Goal: Complete application form

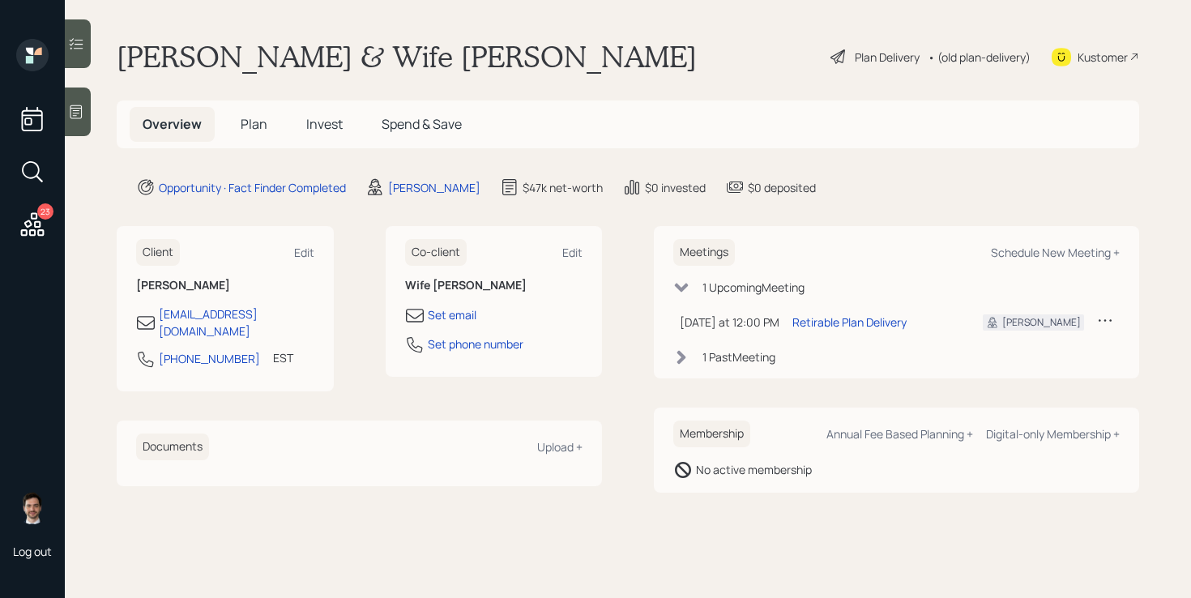
click at [257, 129] on span "Plan" at bounding box center [254, 124] width 27 height 18
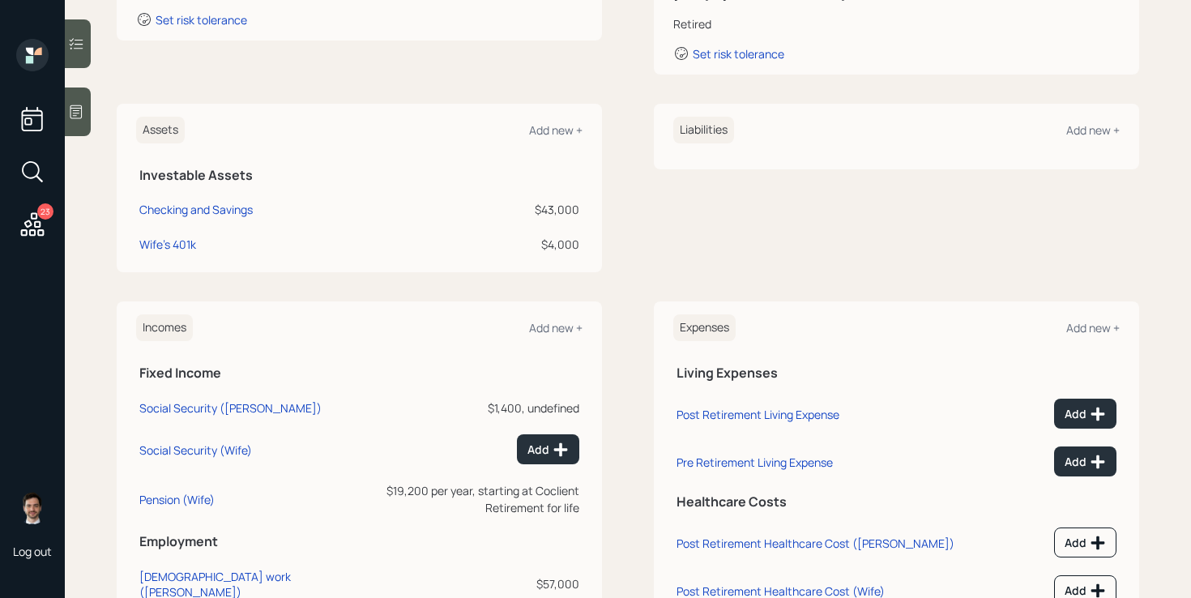
scroll to position [309, 0]
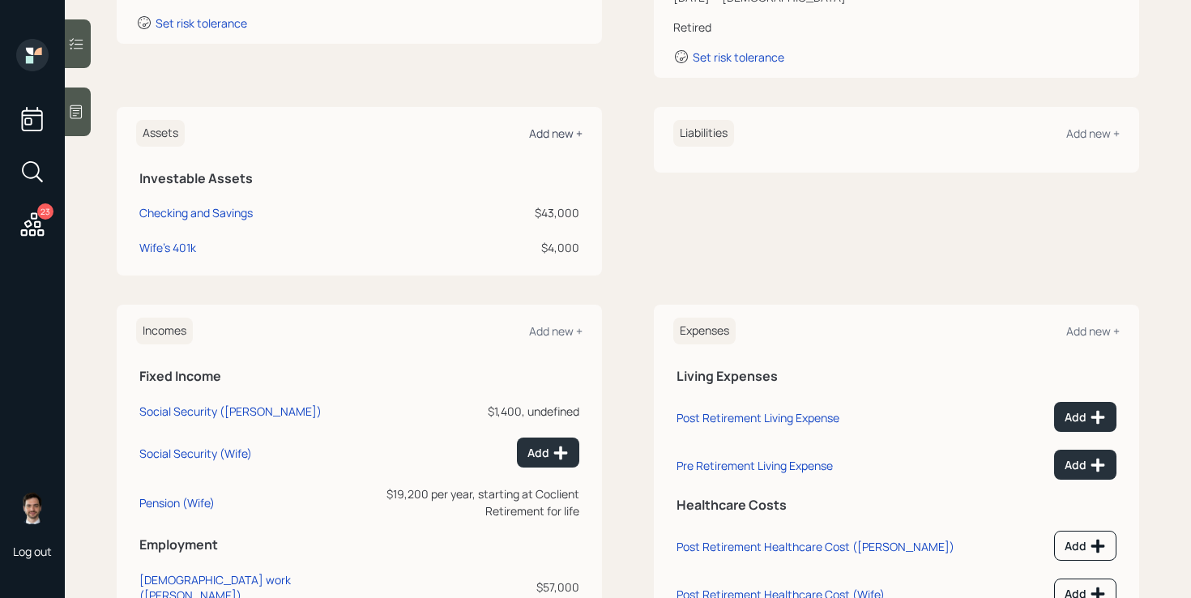
click at [554, 131] on div "Add new +" at bounding box center [555, 133] width 53 height 15
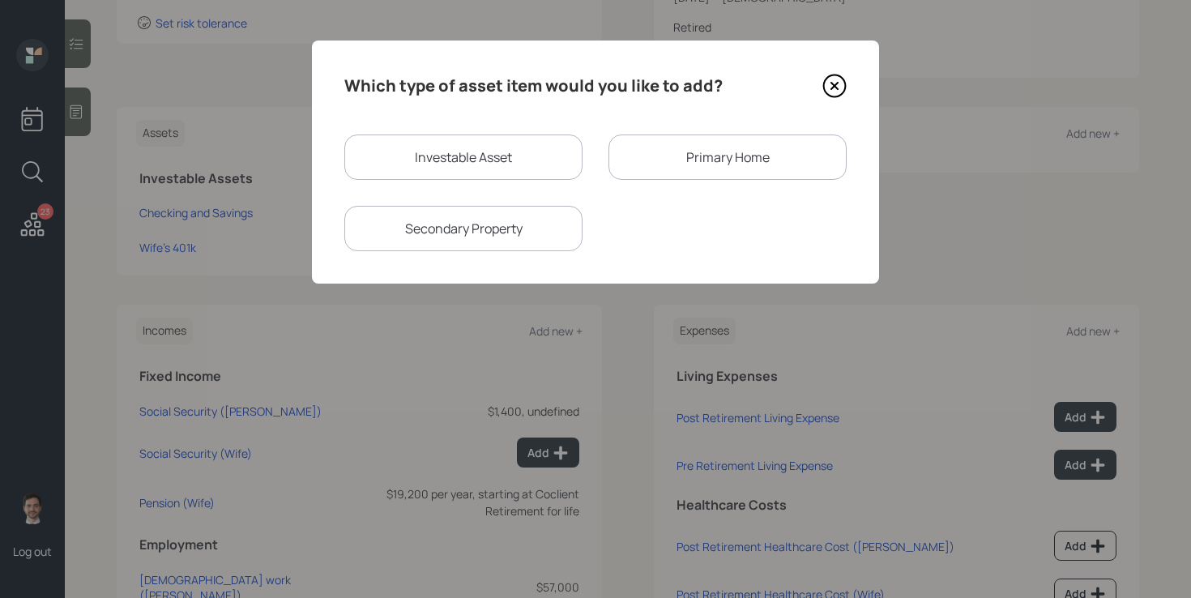
click at [671, 152] on div "Primary Home" at bounding box center [728, 157] width 238 height 45
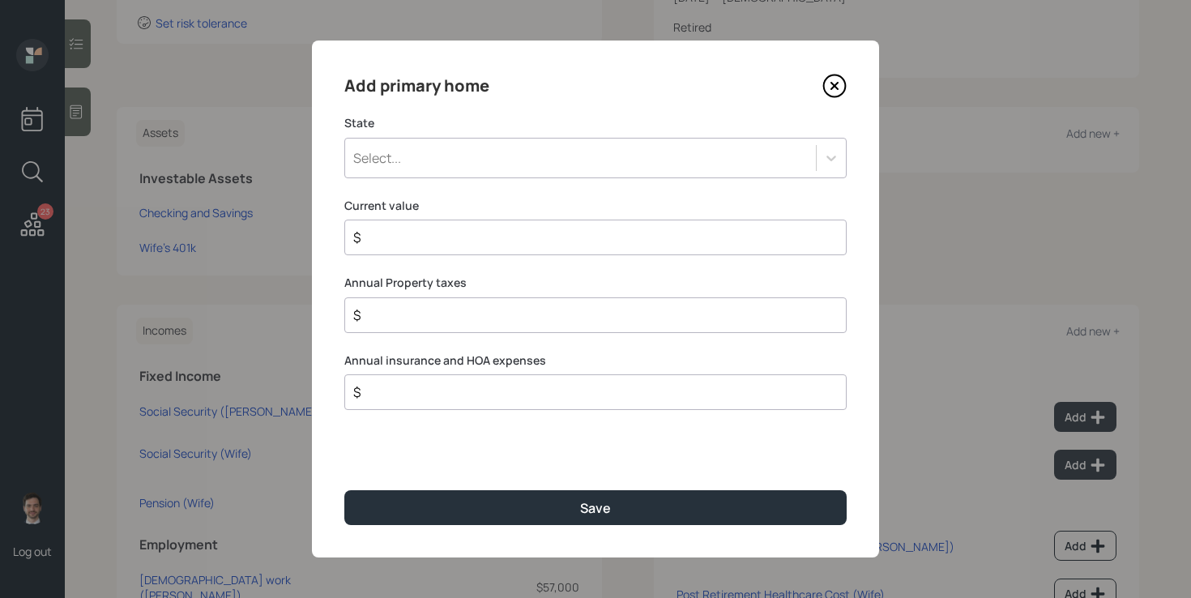
click at [478, 154] on div "Select..." at bounding box center [580, 158] width 471 height 28
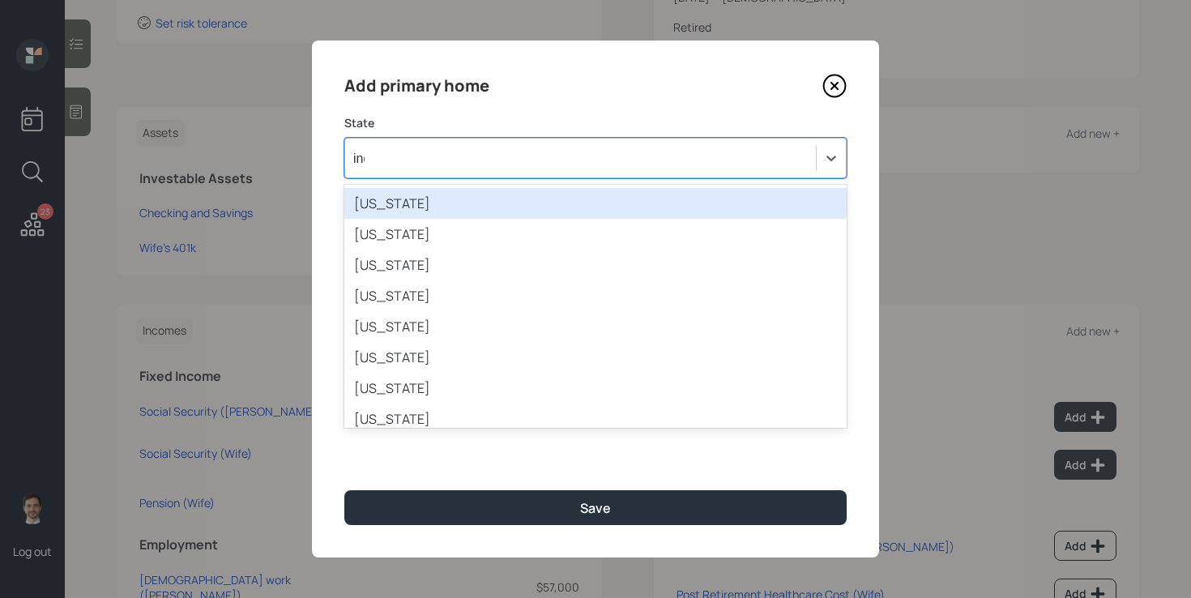
type input "indi"
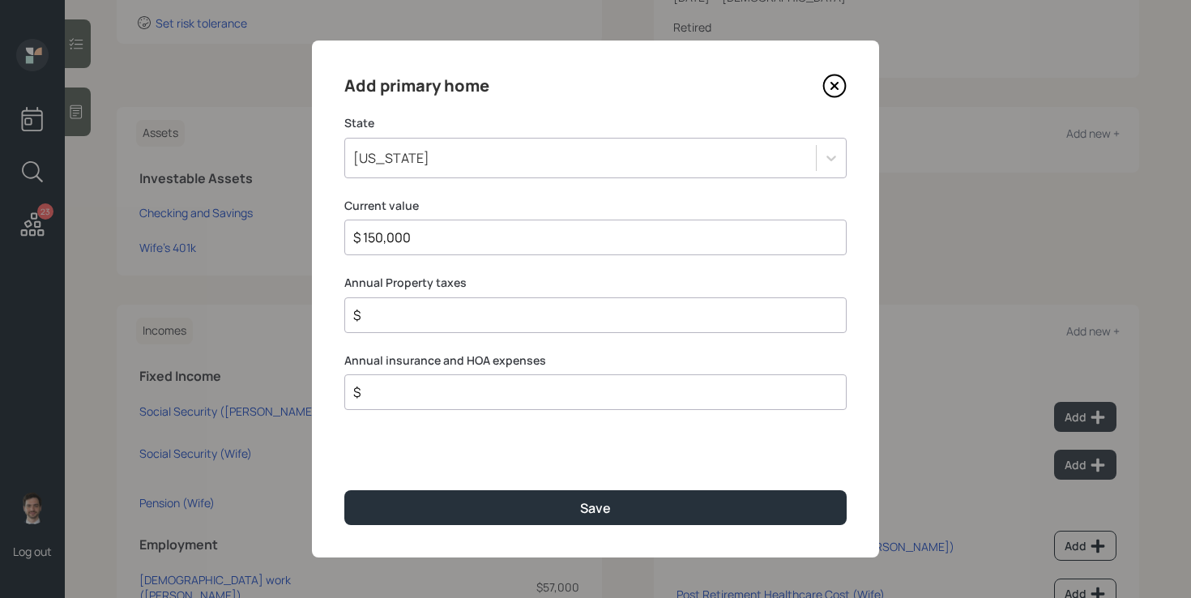
type input "$ 150,000"
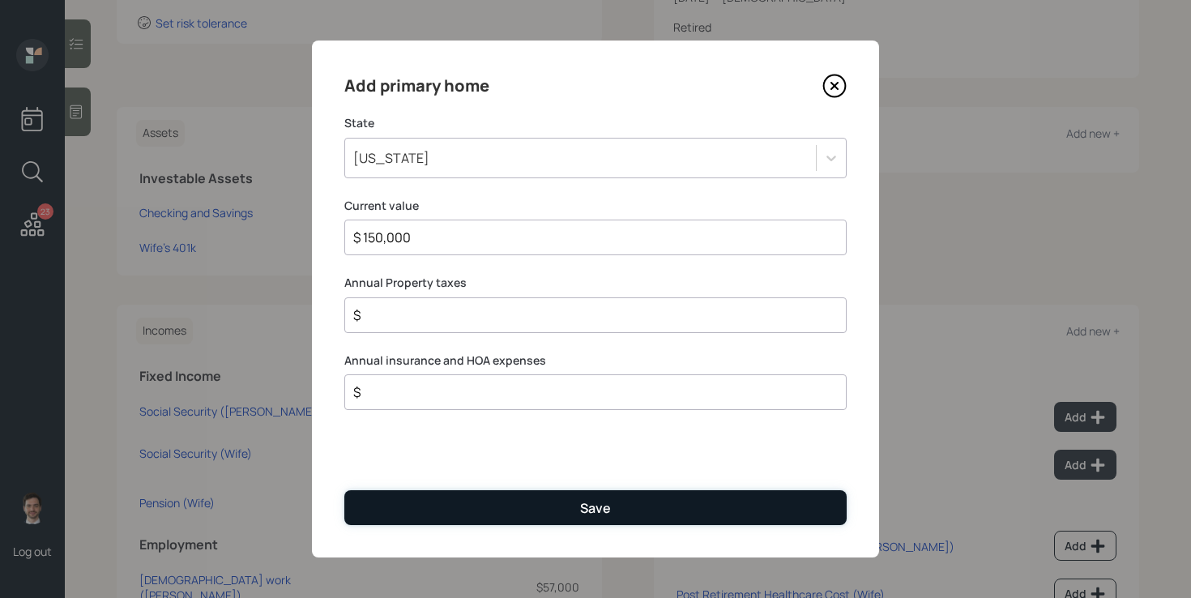
click at [554, 498] on button "Save" at bounding box center [595, 507] width 503 height 35
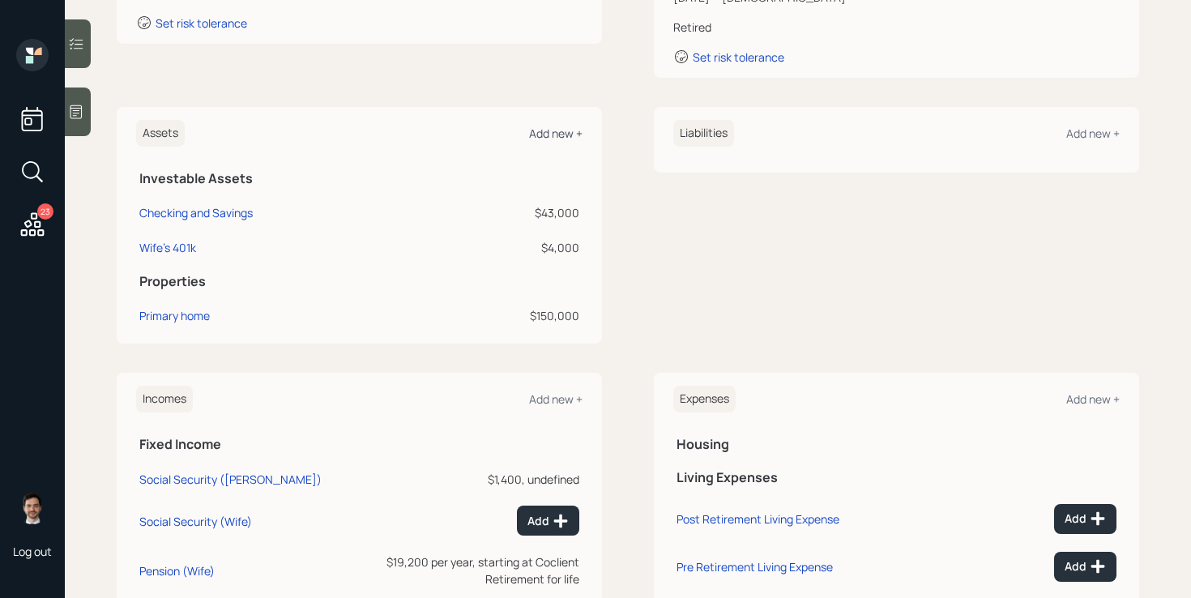
click at [555, 129] on div "Add new +" at bounding box center [555, 133] width 53 height 15
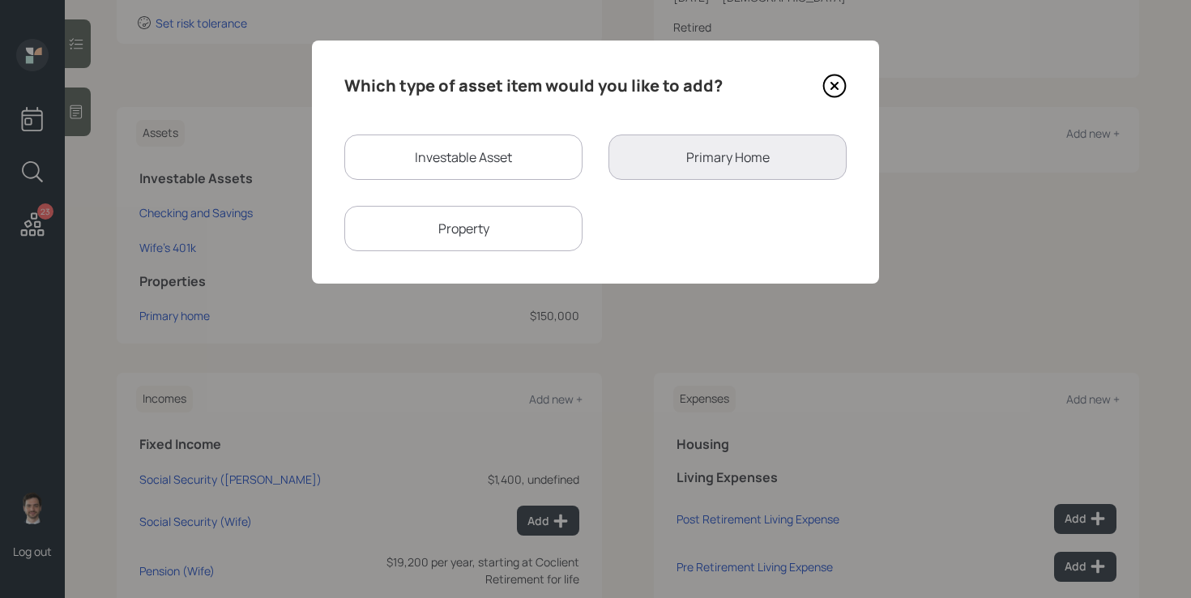
click at [466, 156] on div "Investable Asset" at bounding box center [463, 157] width 238 height 45
select select "taxable"
select select "balanced"
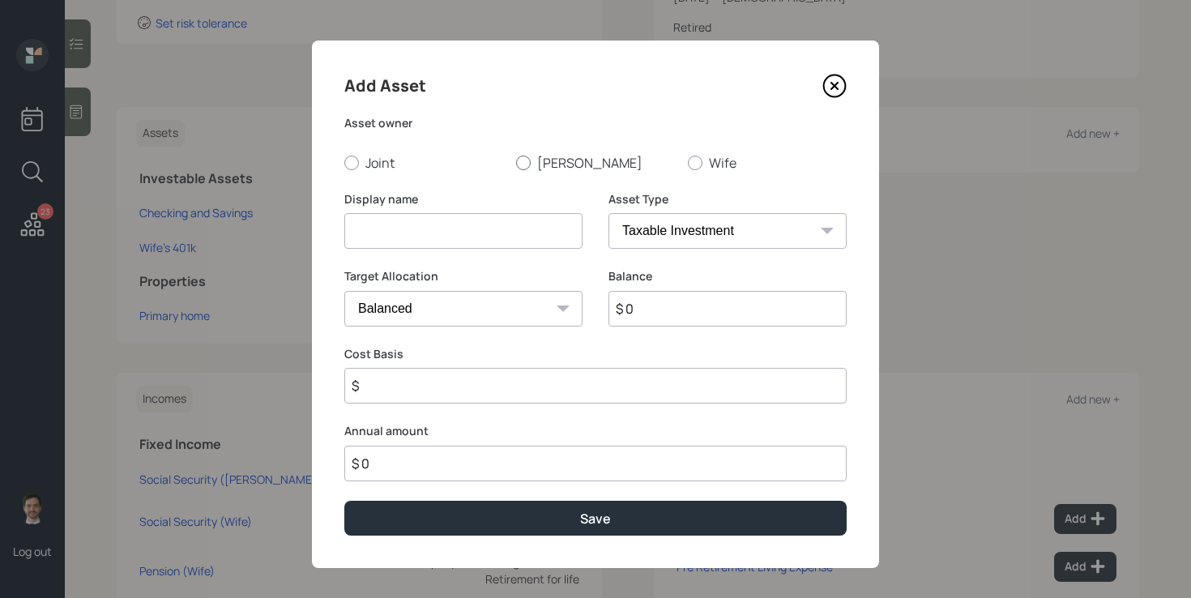
click at [540, 161] on label "[PERSON_NAME]" at bounding box center [595, 163] width 159 height 18
click at [516, 162] on input "[PERSON_NAME]" at bounding box center [515, 162] width 1 height 1
radio input "true"
click at [487, 236] on input at bounding box center [463, 231] width 238 height 36
type input "Crypto"
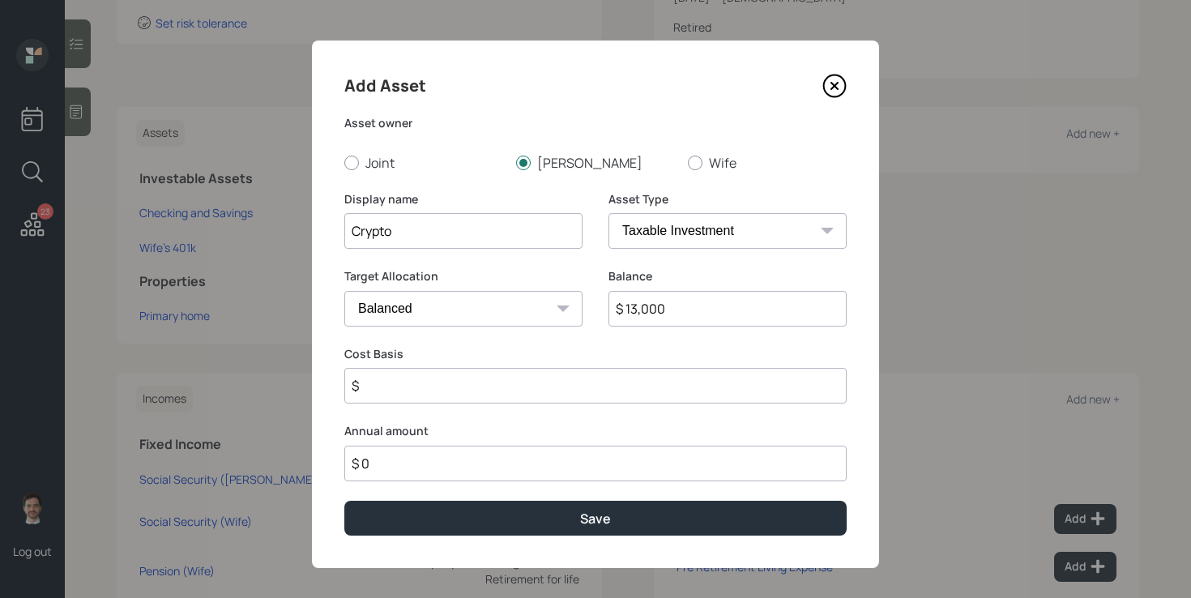
type input "$ 13,000"
type input "$ 10,000"
click at [344, 501] on button "Save" at bounding box center [595, 518] width 503 height 35
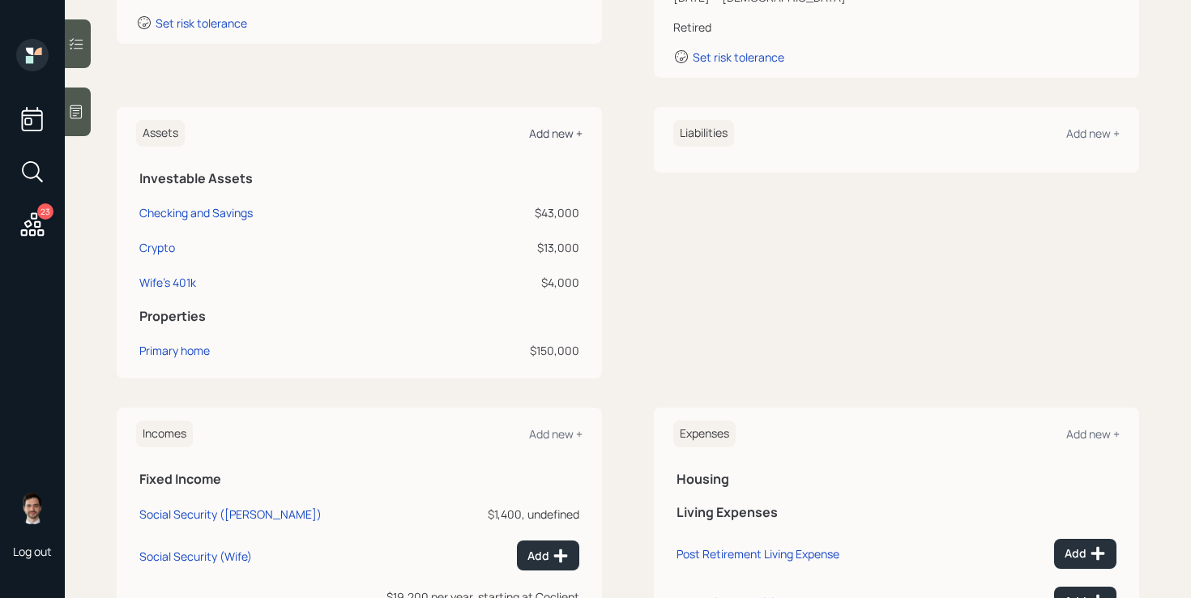
click at [579, 133] on div "Add new +" at bounding box center [555, 133] width 53 height 15
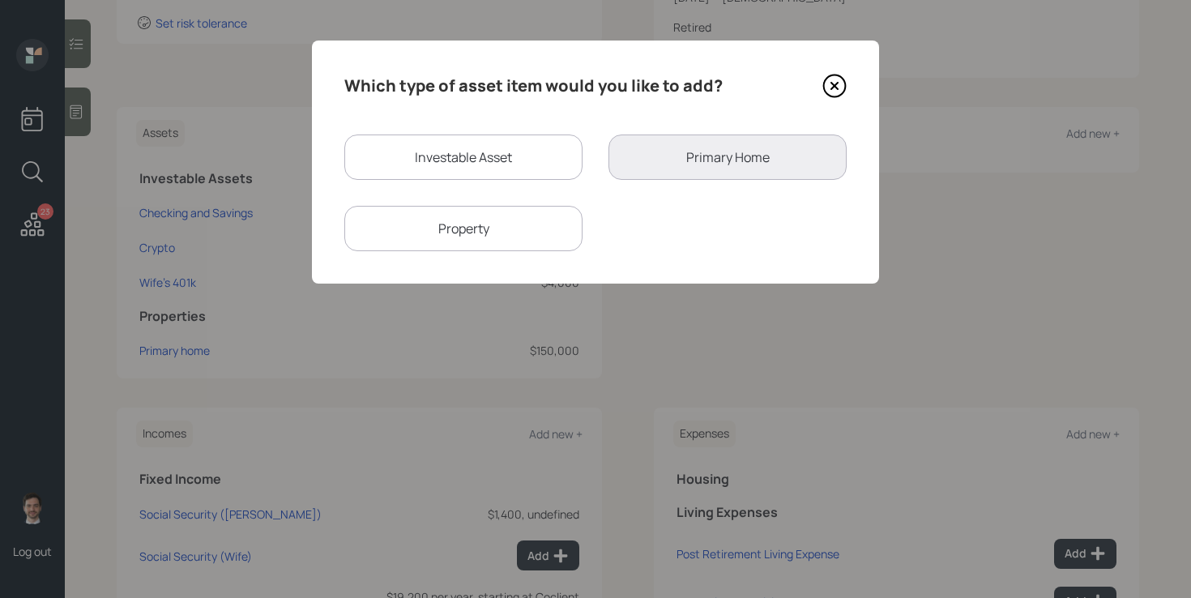
click at [519, 148] on div "Investable Asset" at bounding box center [463, 157] width 238 height 45
select select "taxable"
select select "balanced"
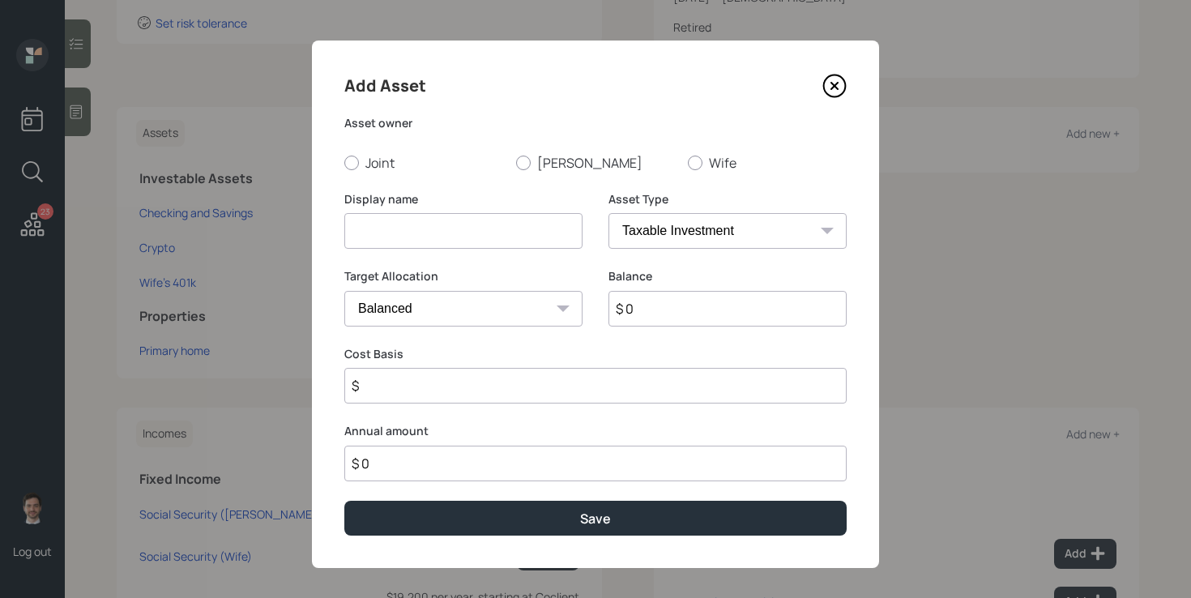
click at [481, 235] on input at bounding box center [463, 231] width 238 height 36
type input "Paypal savings"
type input "$ 20,000"
click at [376, 159] on label "Joint" at bounding box center [423, 163] width 159 height 18
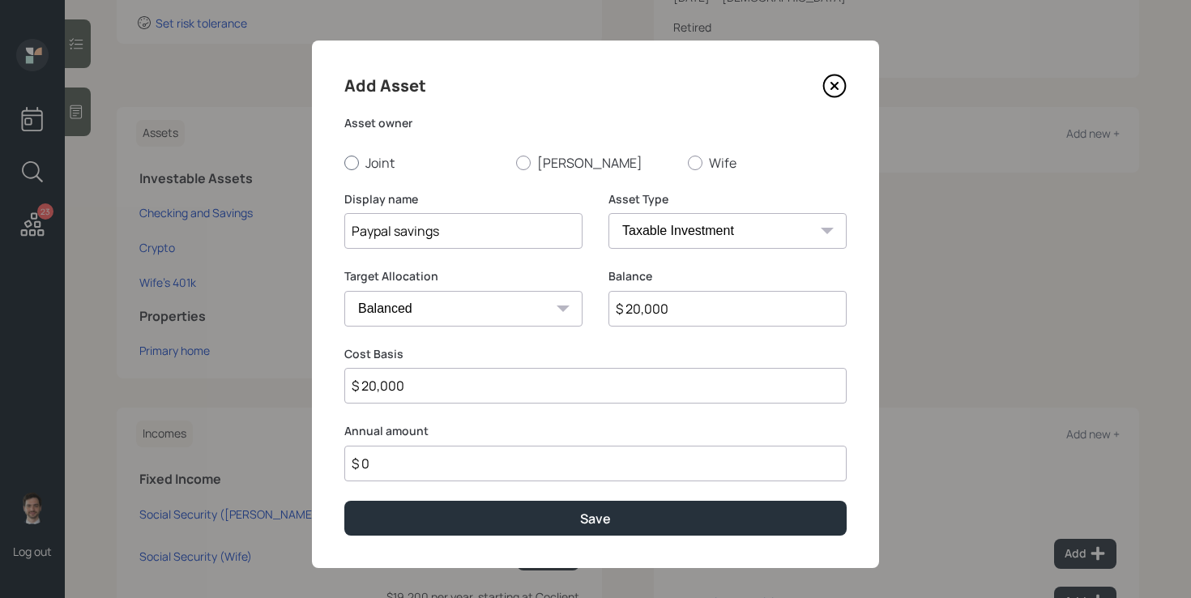
click at [344, 162] on input "Joint" at bounding box center [344, 162] width 1 height 1
radio input "true"
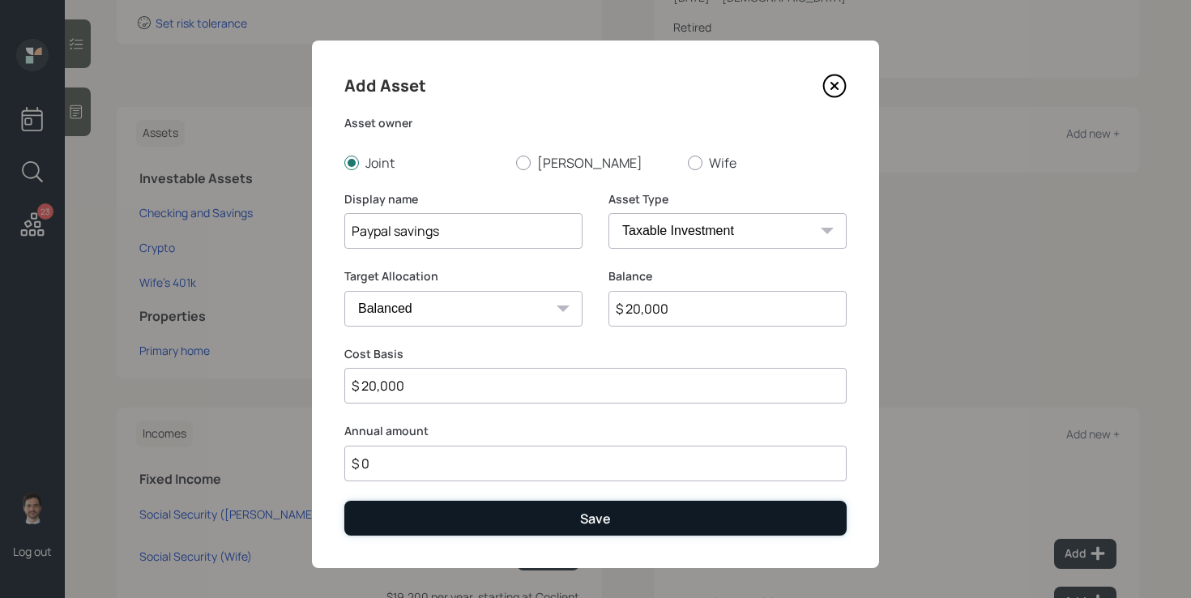
click at [496, 515] on button "Save" at bounding box center [595, 518] width 503 height 35
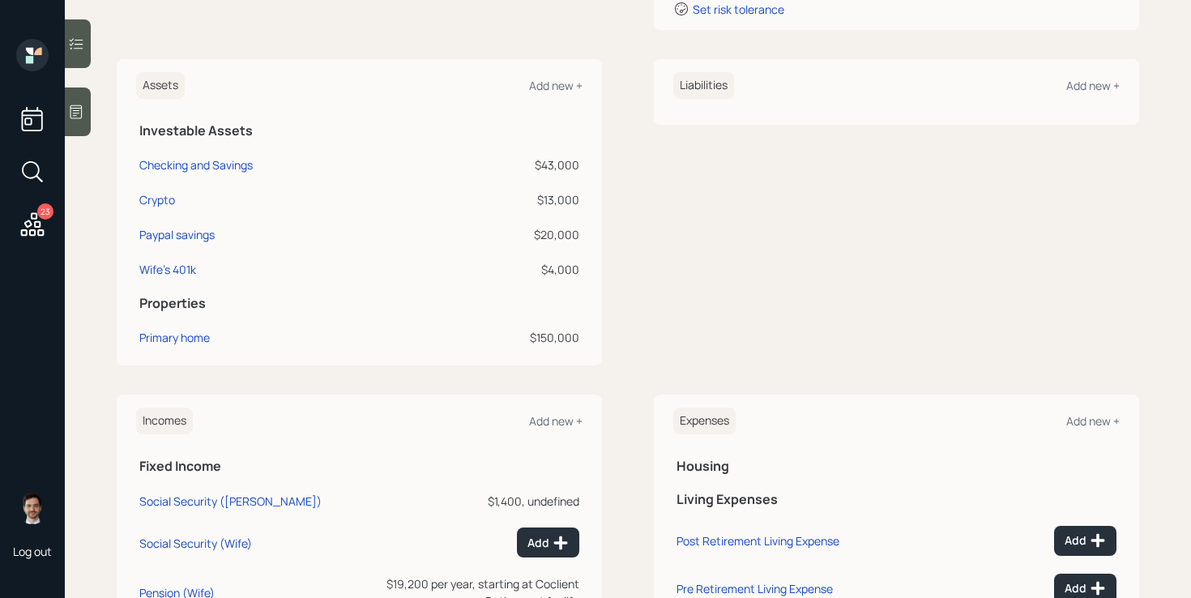
scroll to position [355, 0]
click at [554, 87] on div "Add new +" at bounding box center [555, 86] width 53 height 15
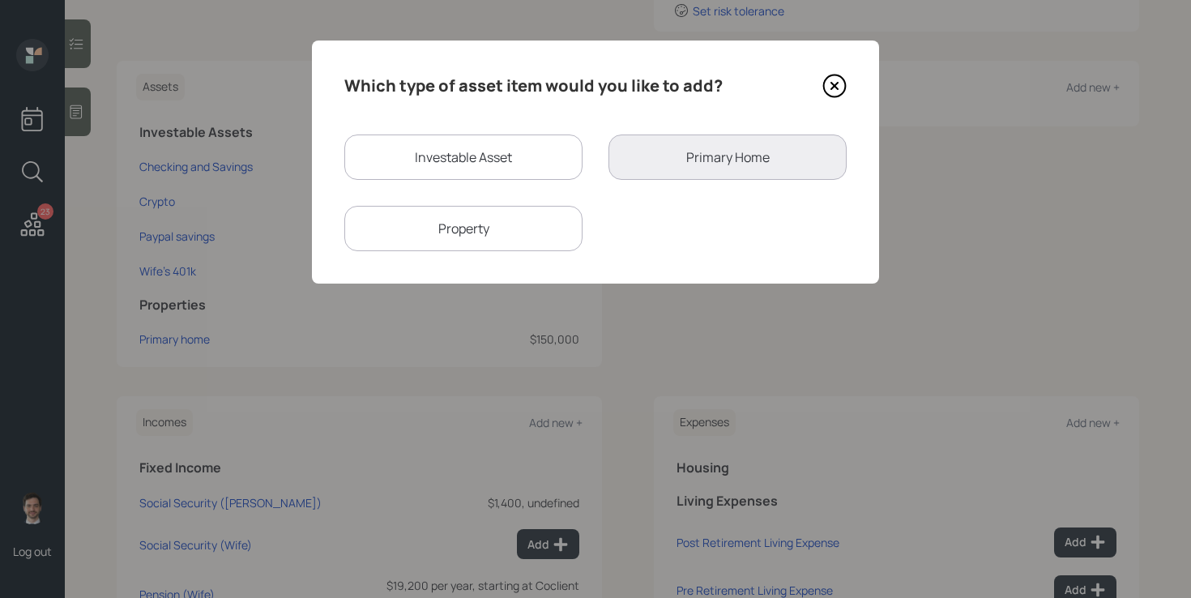
click at [490, 152] on div "Investable Asset" at bounding box center [463, 157] width 238 height 45
select select "taxable"
select select "balanced"
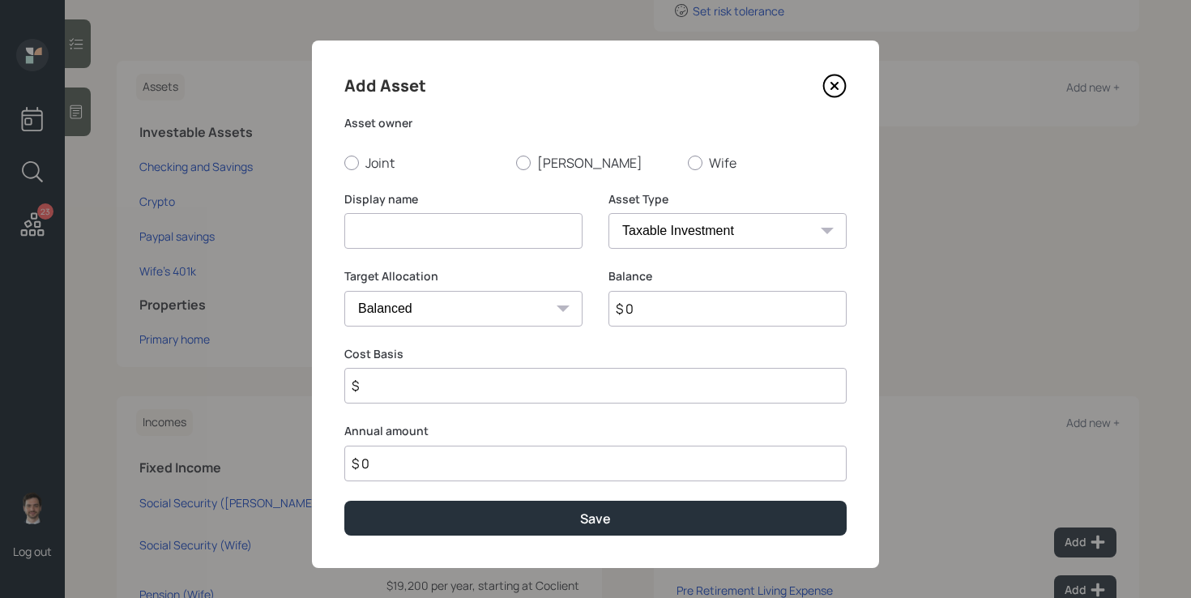
click at [474, 212] on div "Display name" at bounding box center [463, 220] width 238 height 58
click at [466, 237] on input at bounding box center [463, 231] width 238 height 36
type input "[PERSON_NAME]'s 401k"
select select "company_sponsored"
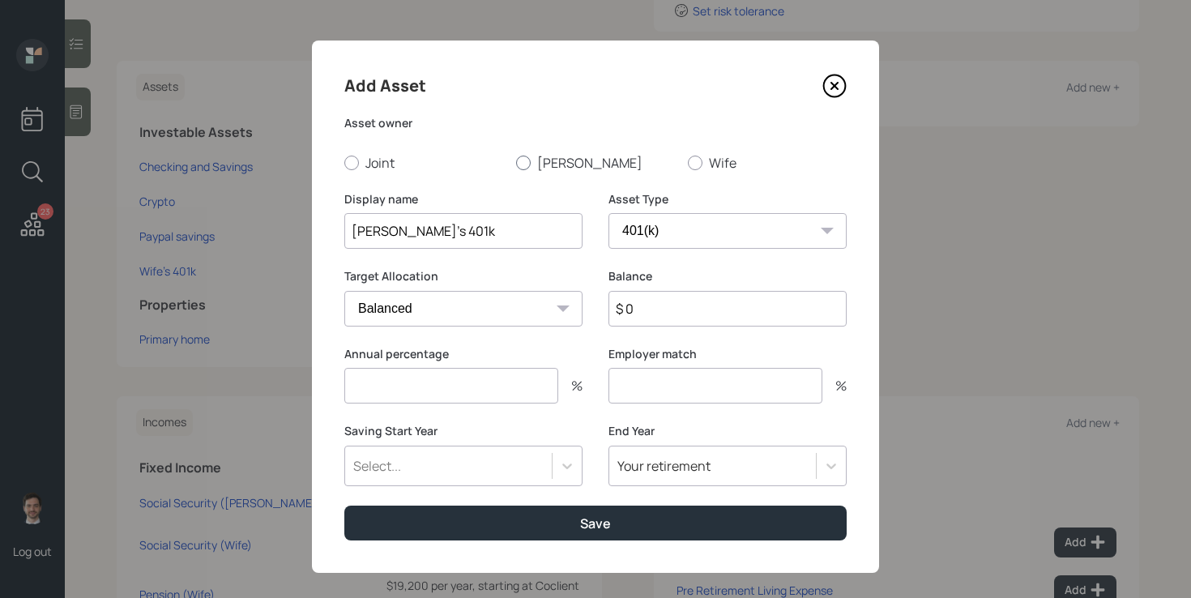
click at [536, 164] on label "[PERSON_NAME]" at bounding box center [595, 163] width 159 height 18
click at [516, 163] on input "[PERSON_NAME]" at bounding box center [515, 162] width 1 height 1
radio input "true"
click at [690, 323] on input "$ 0" at bounding box center [728, 309] width 238 height 36
type input "$ 3,000"
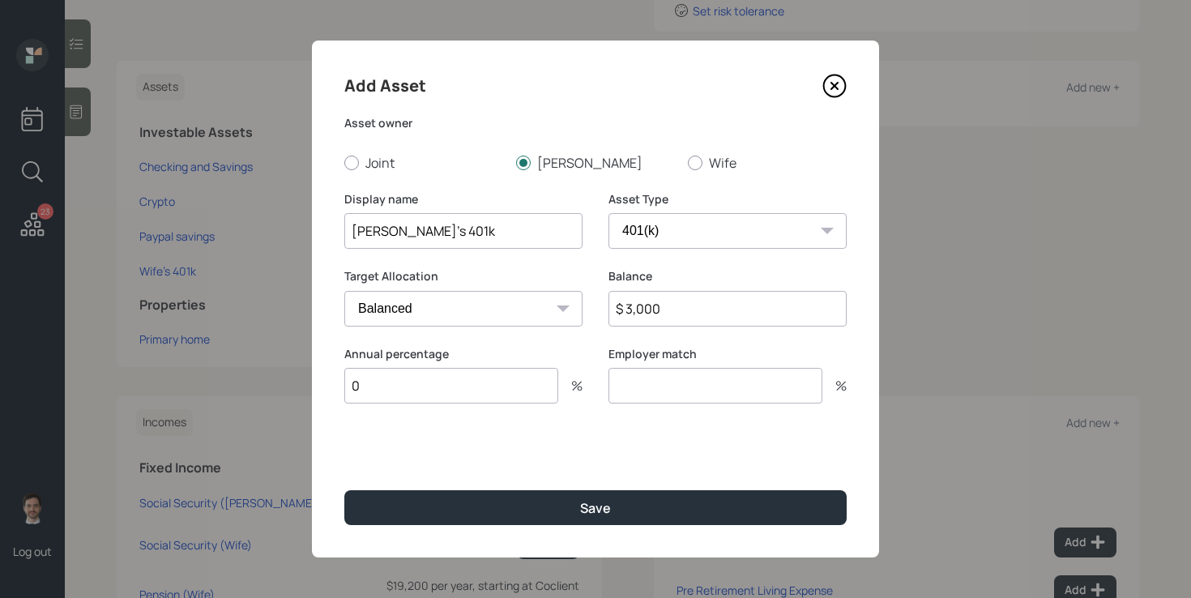
type input "0"
click at [344, 490] on button "Save" at bounding box center [595, 507] width 503 height 35
